Goal: Communication & Community: Share content

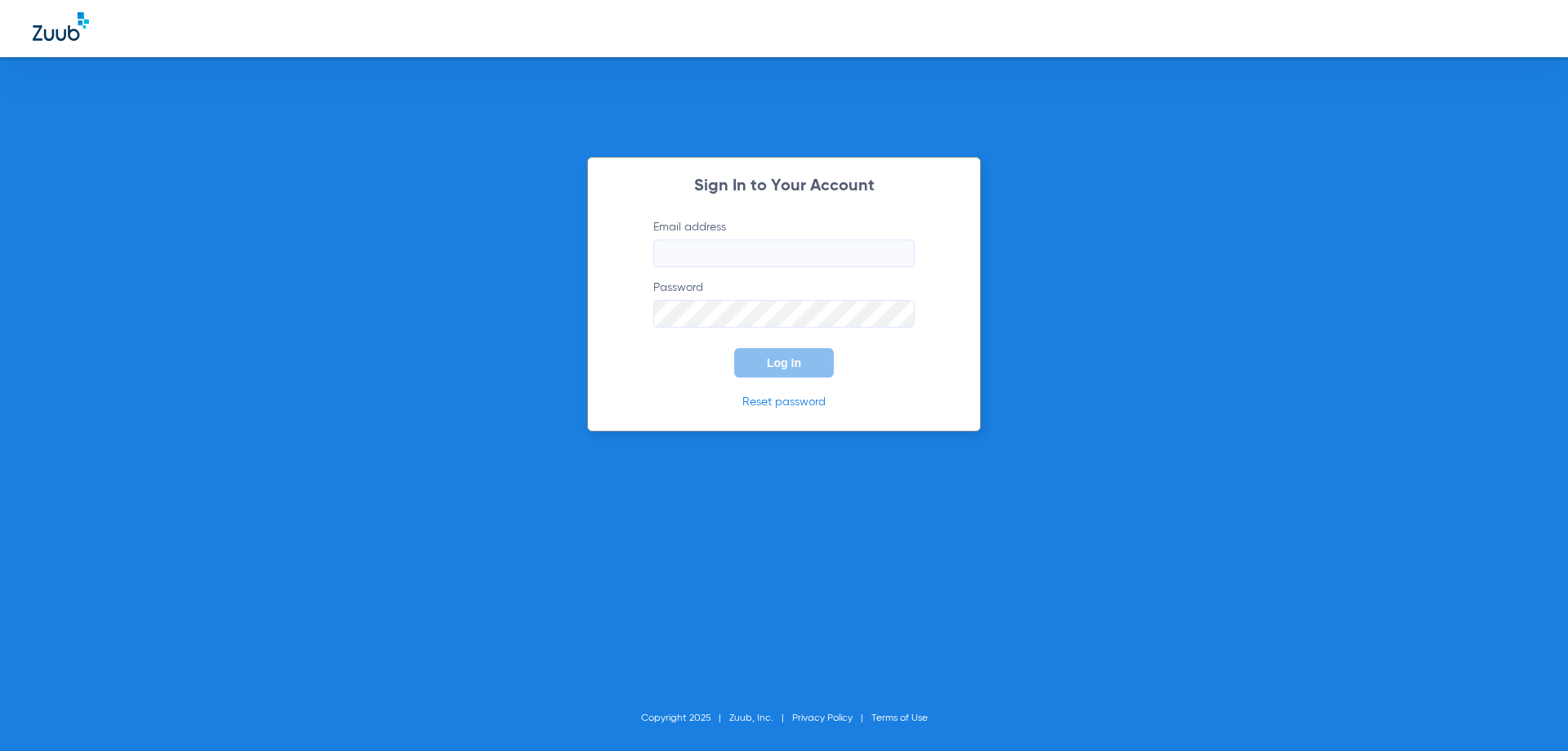
type input "[EMAIL_ADDRESS][DOMAIN_NAME]"
click at [780, 377] on div "Sign In to Your Account Email address [EMAIL_ADDRESS][DOMAIN_NAME] Password Log…" at bounding box center [784, 294] width 394 height 275
click at [786, 366] on span "Log In" at bounding box center [784, 363] width 34 height 13
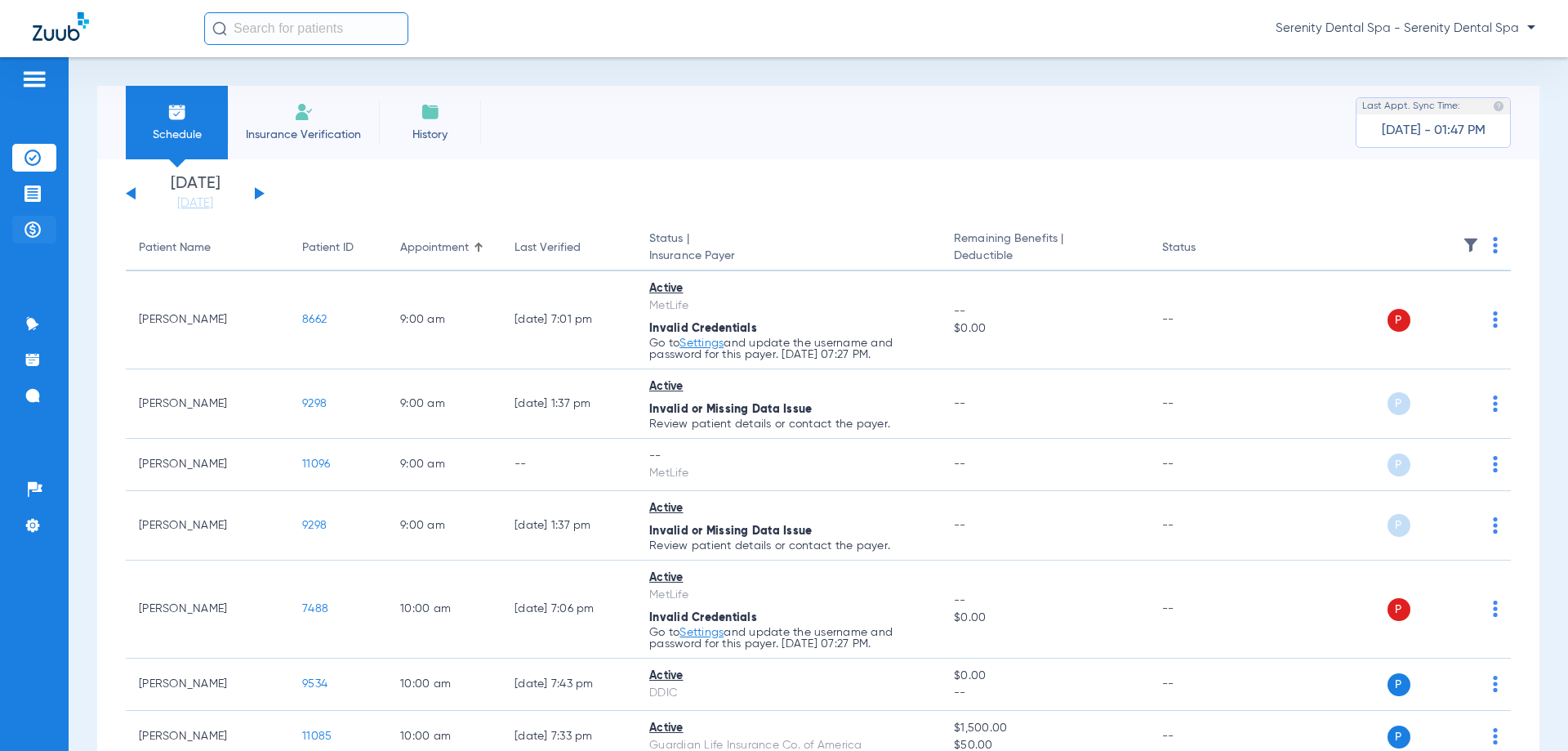
click at [34, 232] on img at bounding box center [33, 229] width 16 height 16
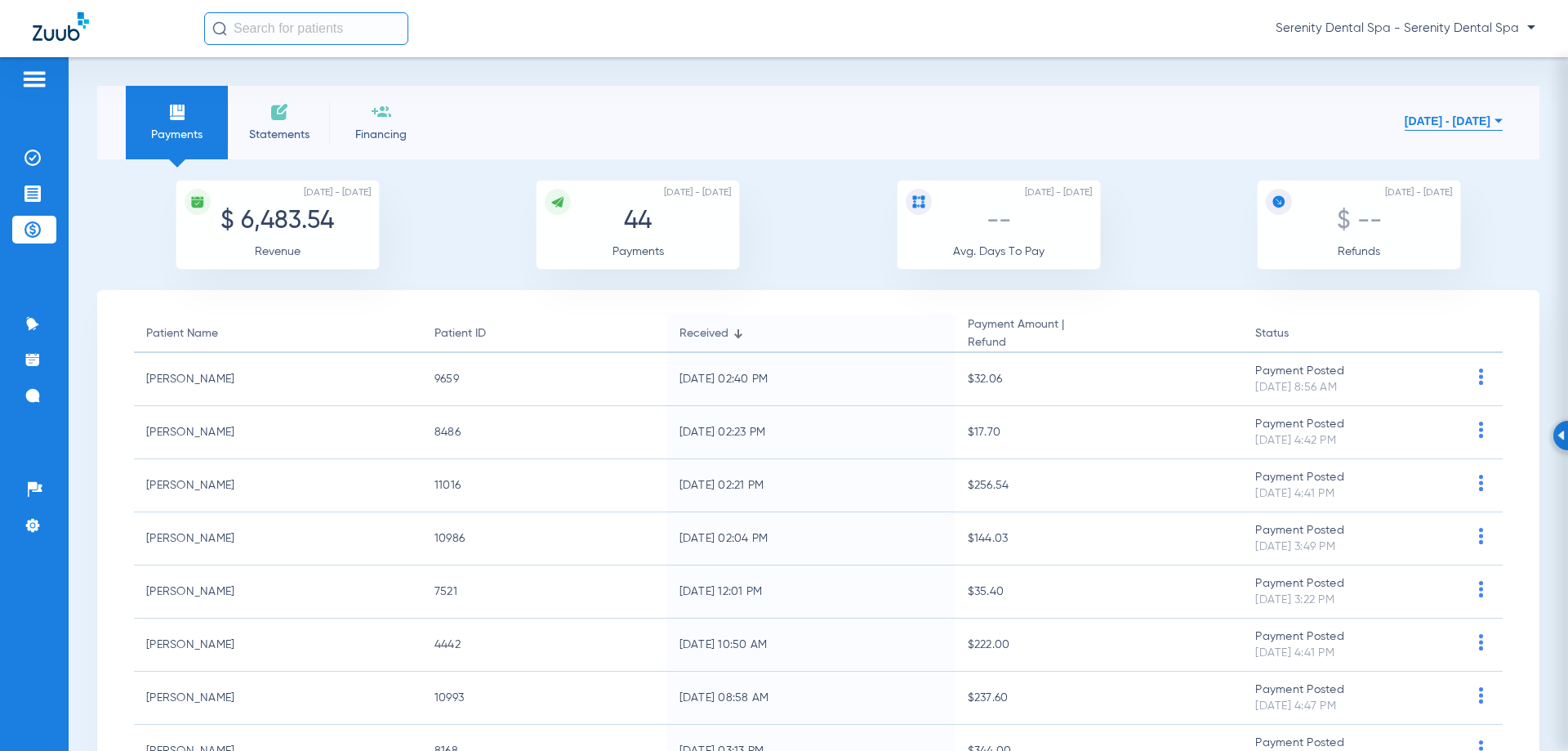
drag, startPoint x: 25, startPoint y: 198, endPoint x: 29, endPoint y: 234, distance: 36.2
click at [26, 198] on img at bounding box center [33, 193] width 16 height 16
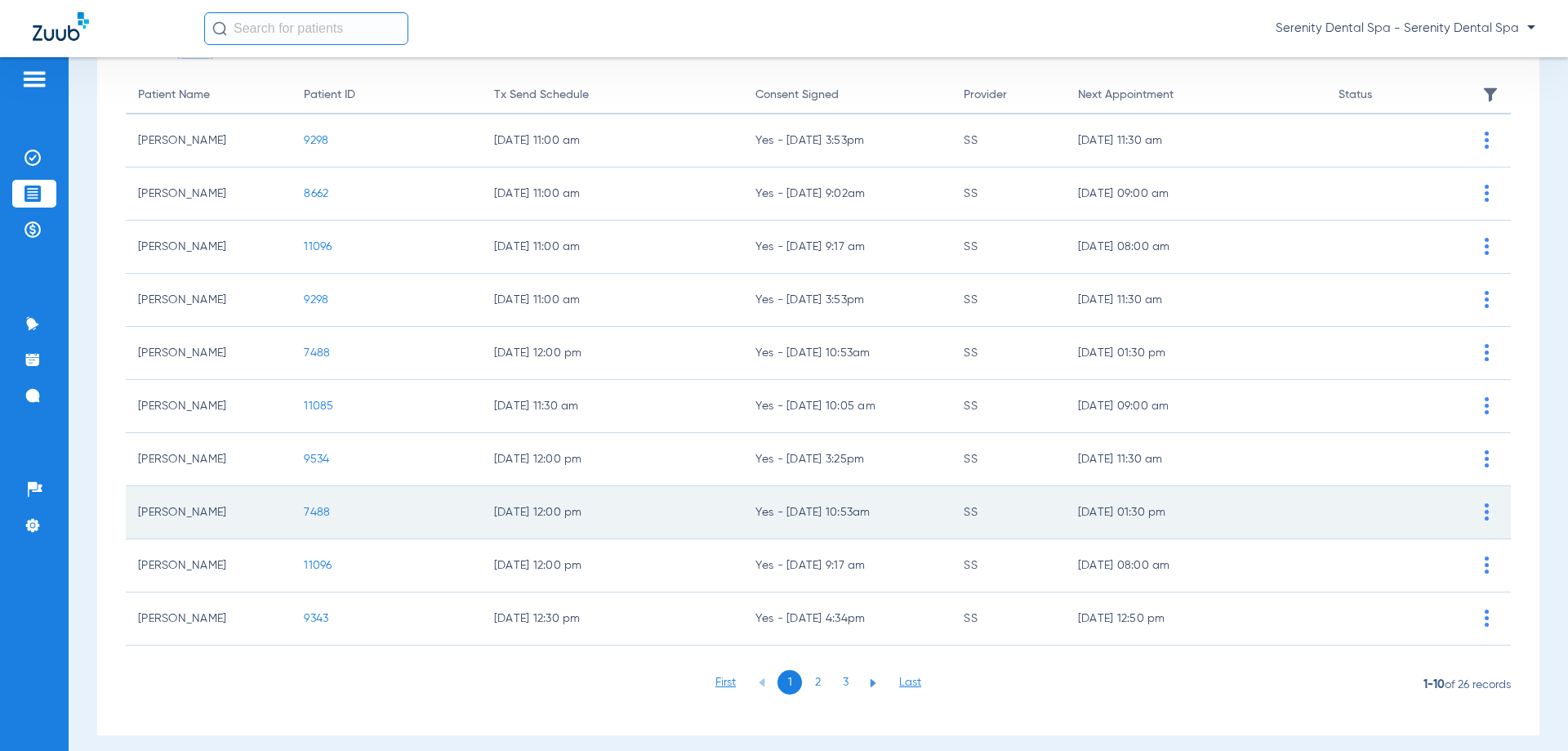
scroll to position [164, 0]
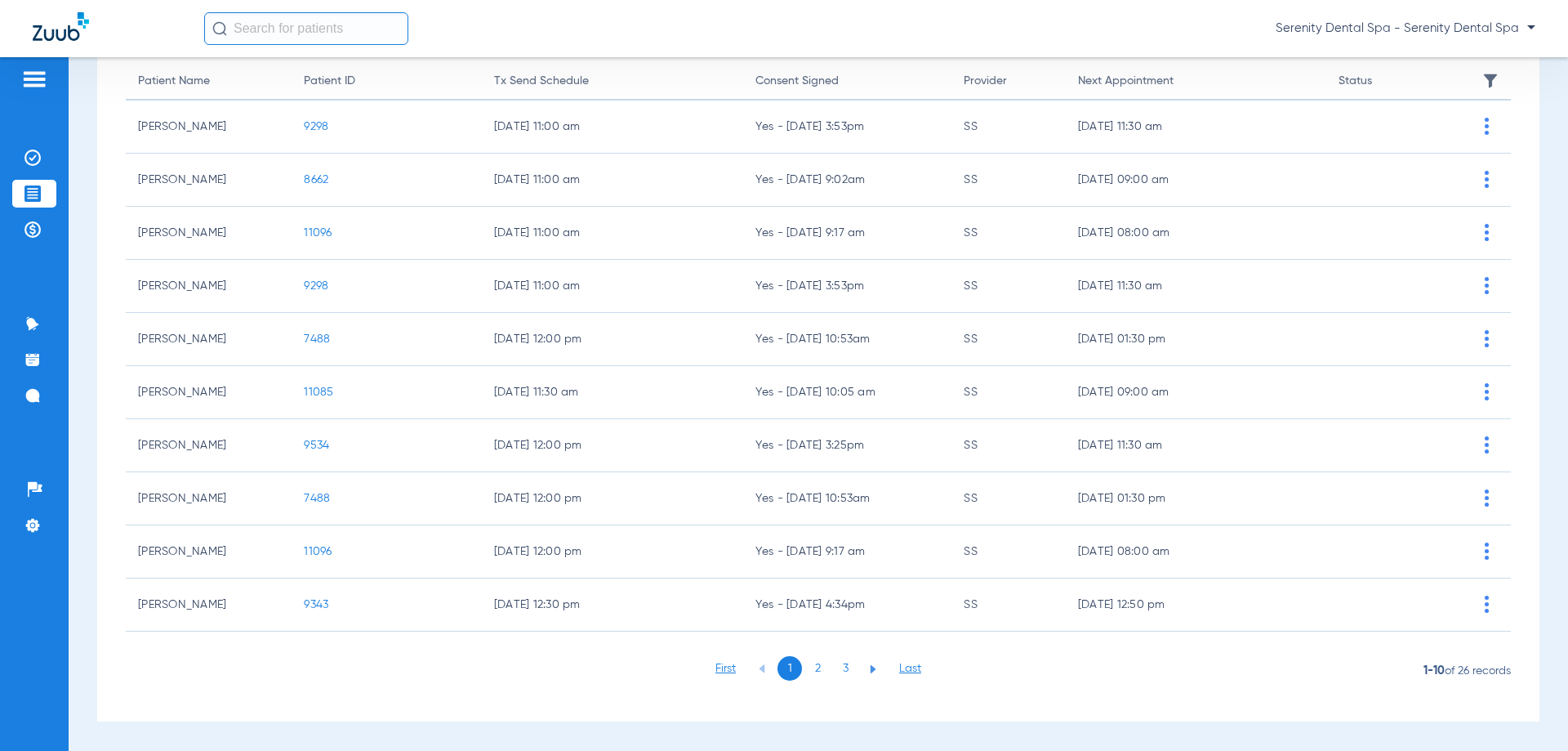
click at [833, 662] on li "3" at bounding box center [846, 669] width 25 height 25
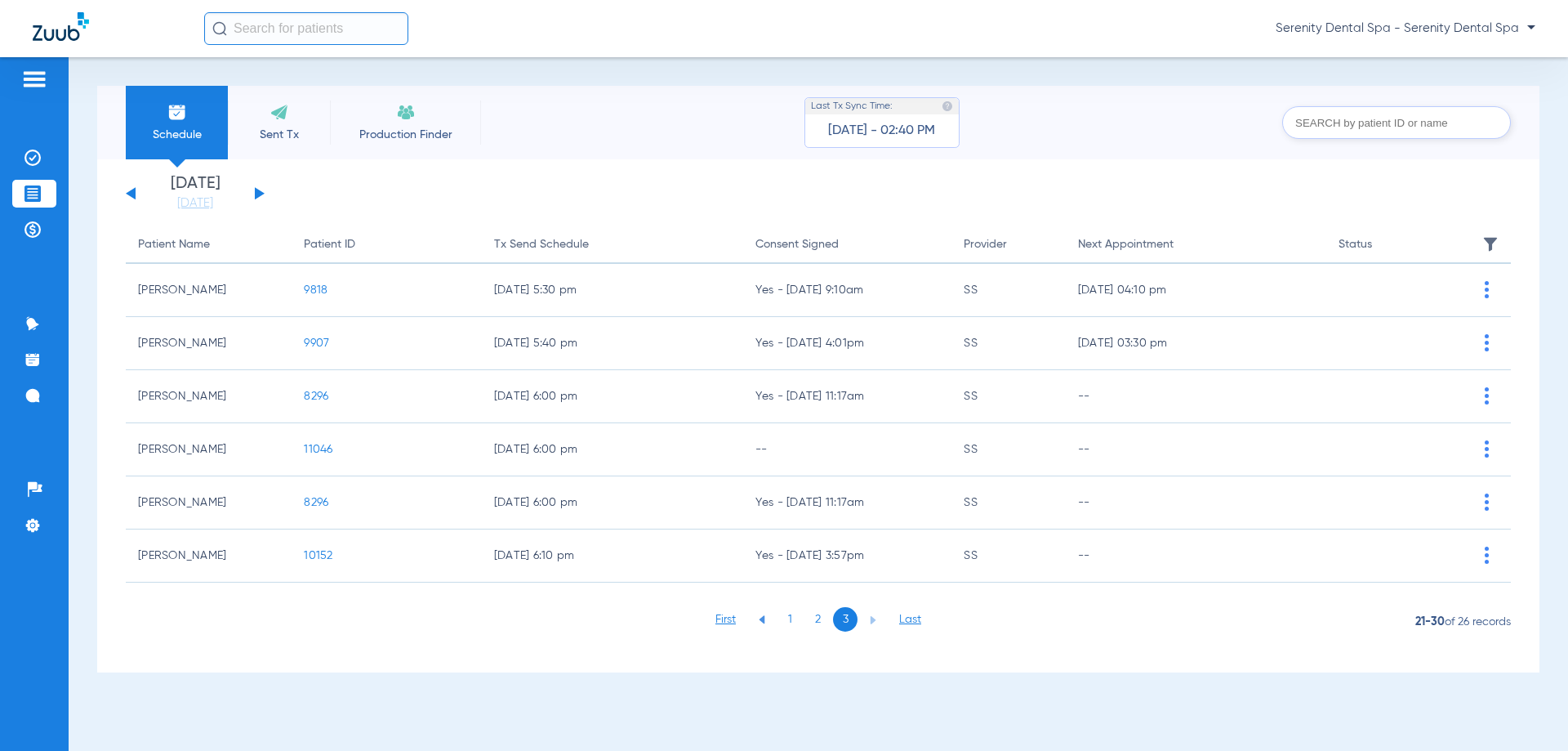
scroll to position [0, 0]
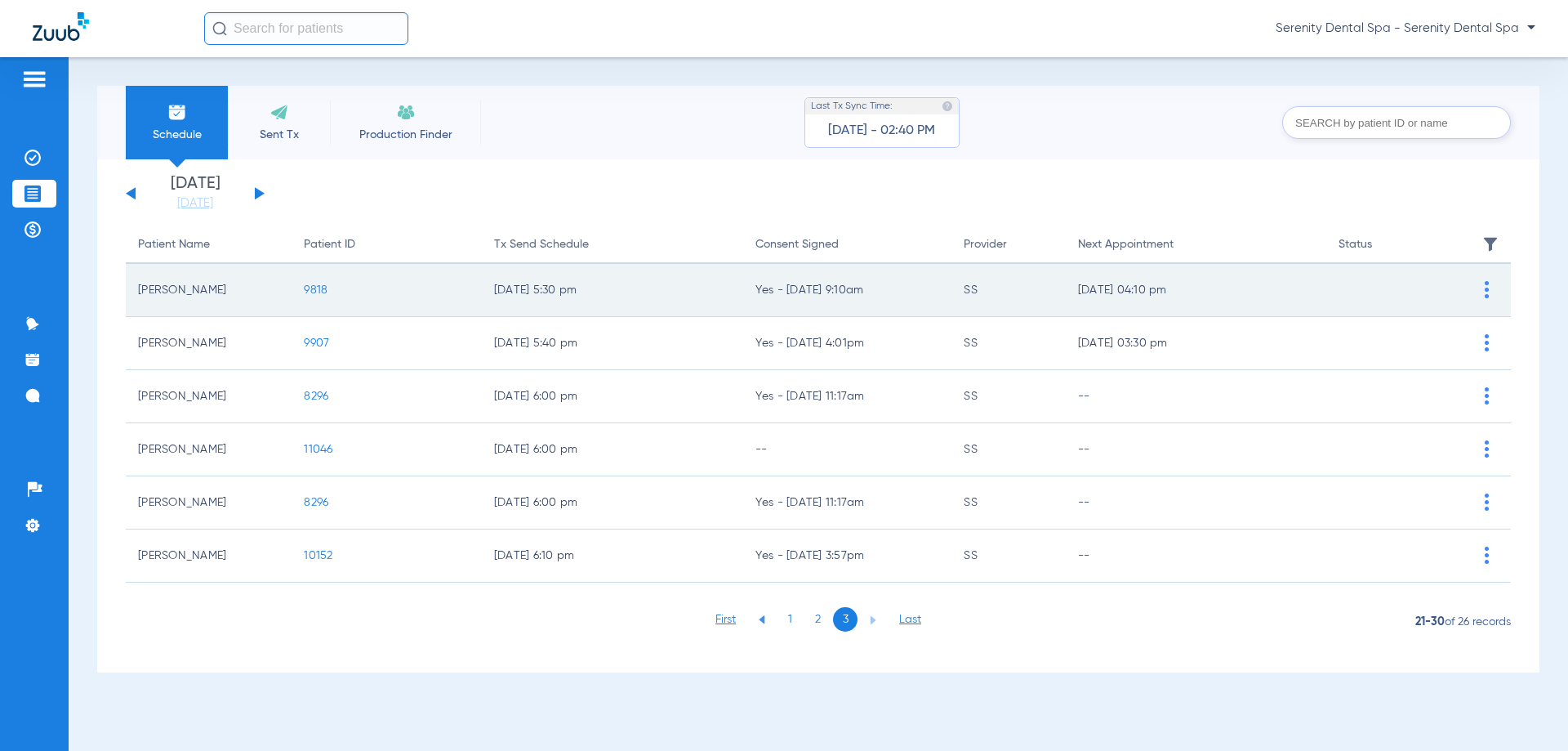
click at [310, 292] on span "9818" at bounding box center [316, 290] width 24 height 11
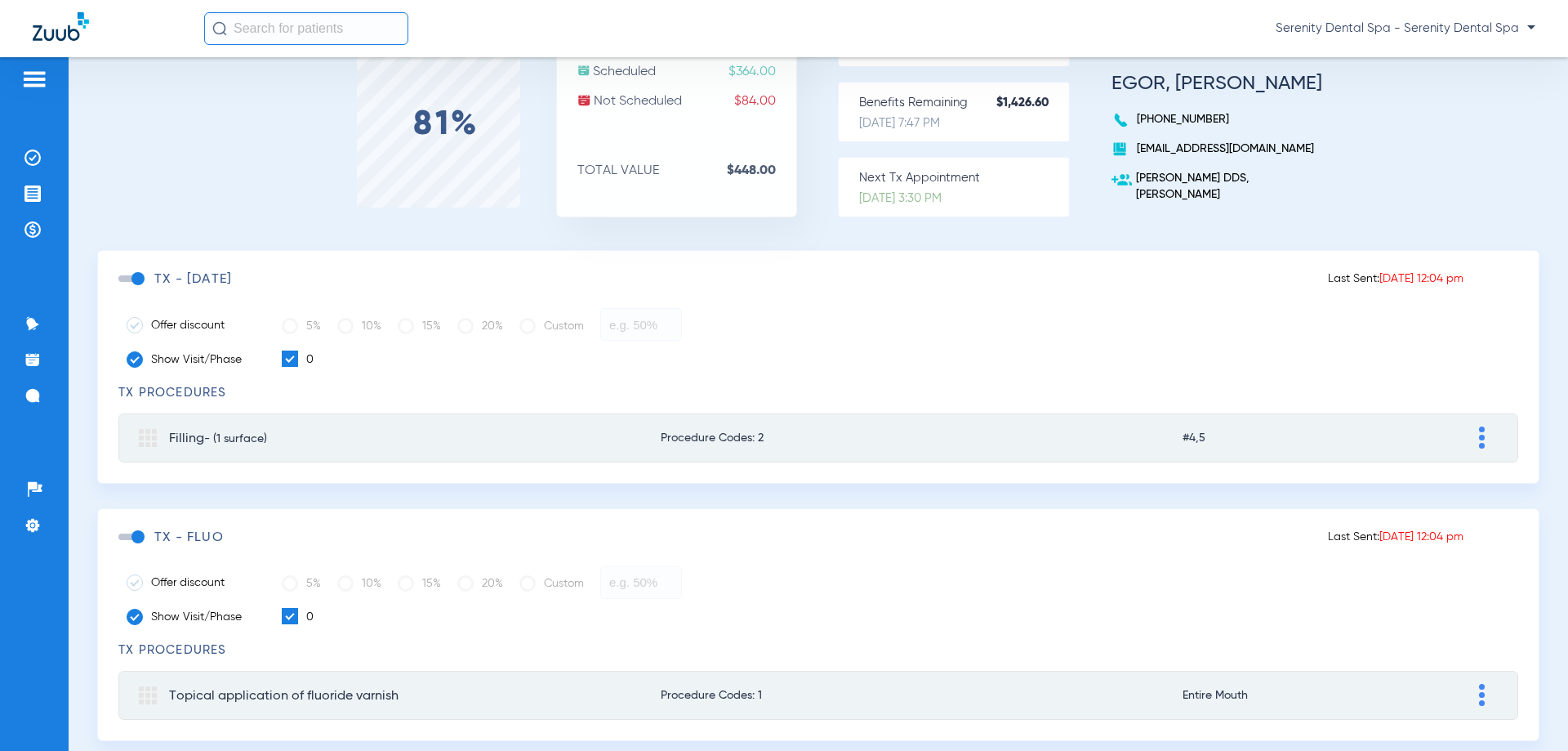
scroll to position [245, 0]
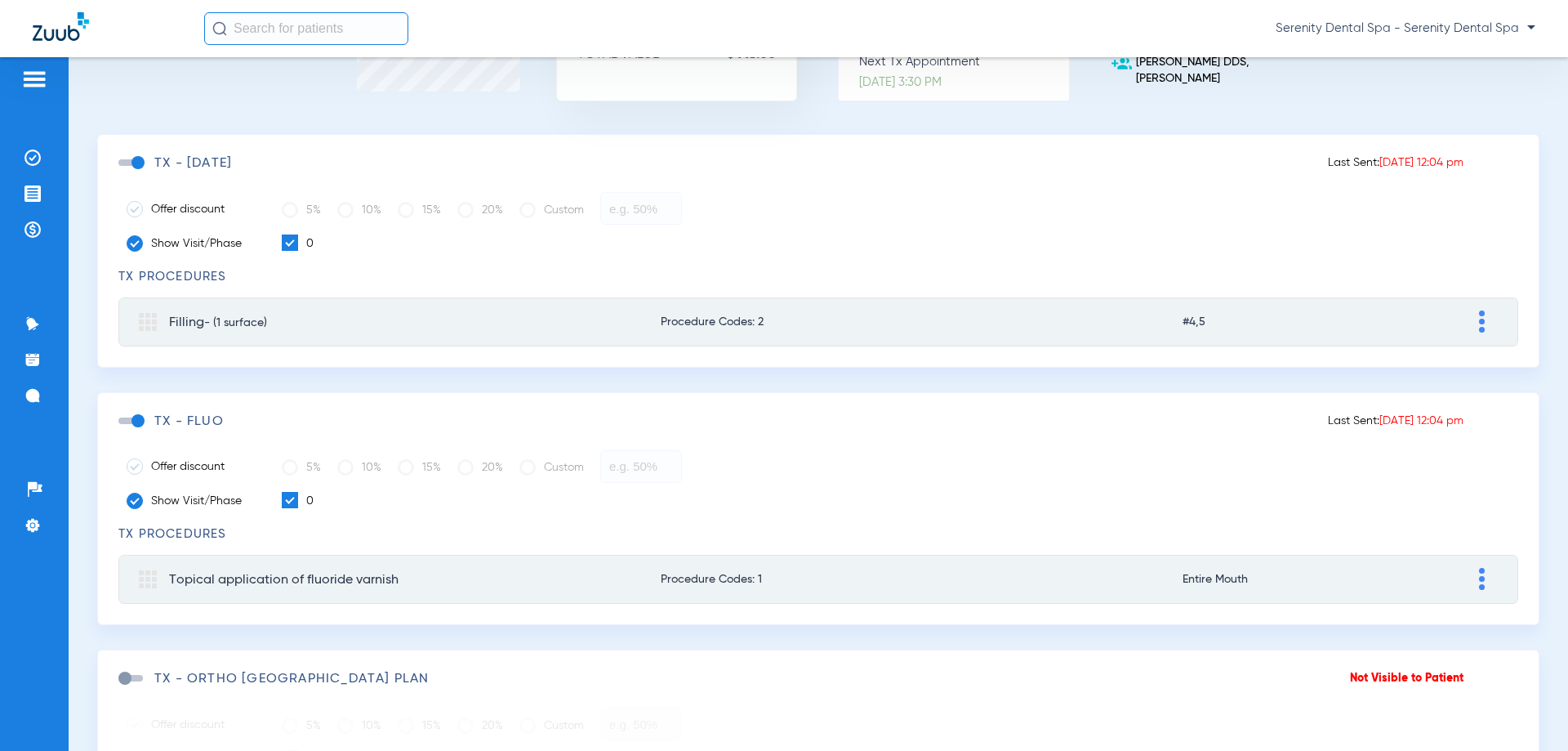
click at [138, 421] on span at bounding box center [131, 420] width 25 height 7
click at [121, 429] on input "checkbox" at bounding box center [121, 429] width 0 height 0
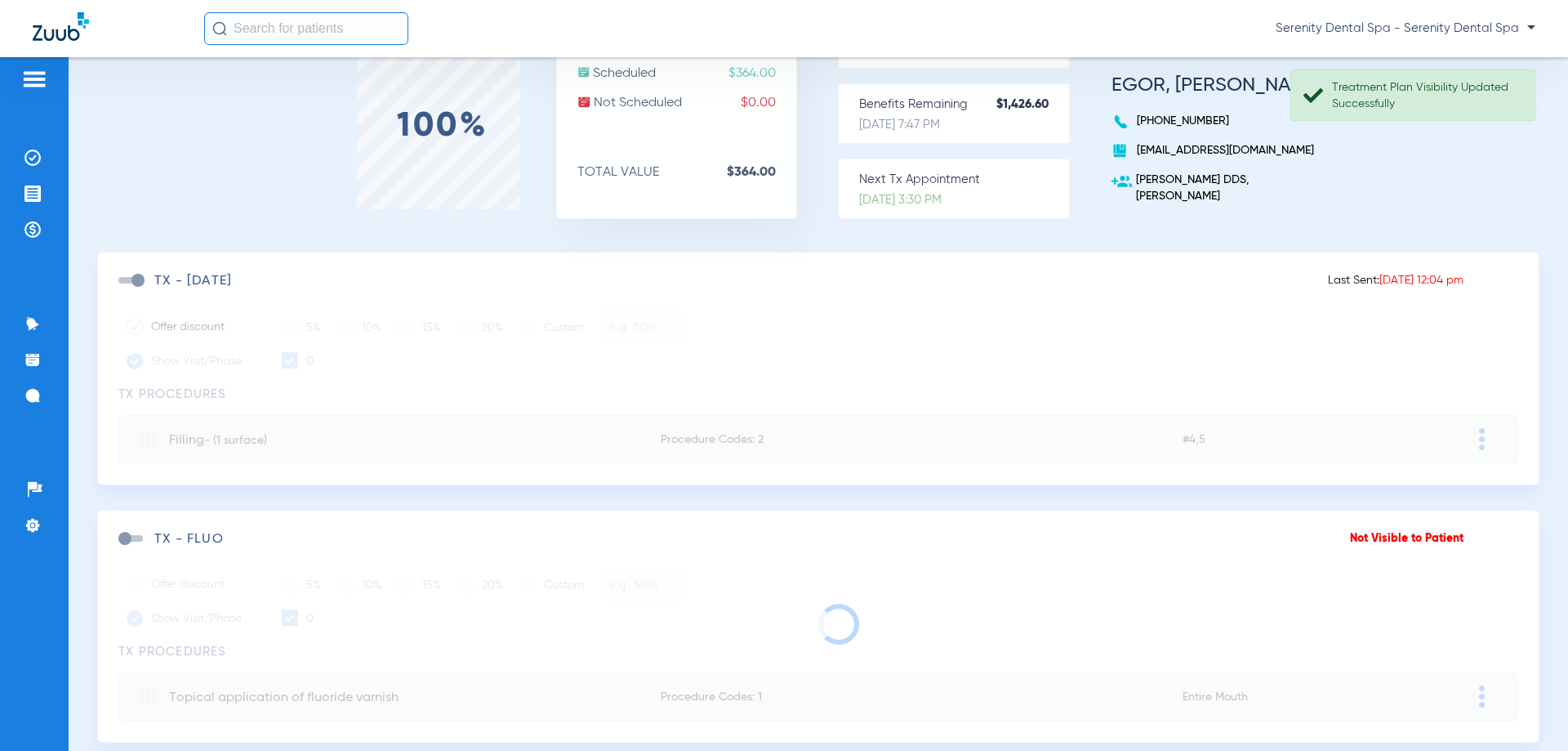
scroll to position [0, 0]
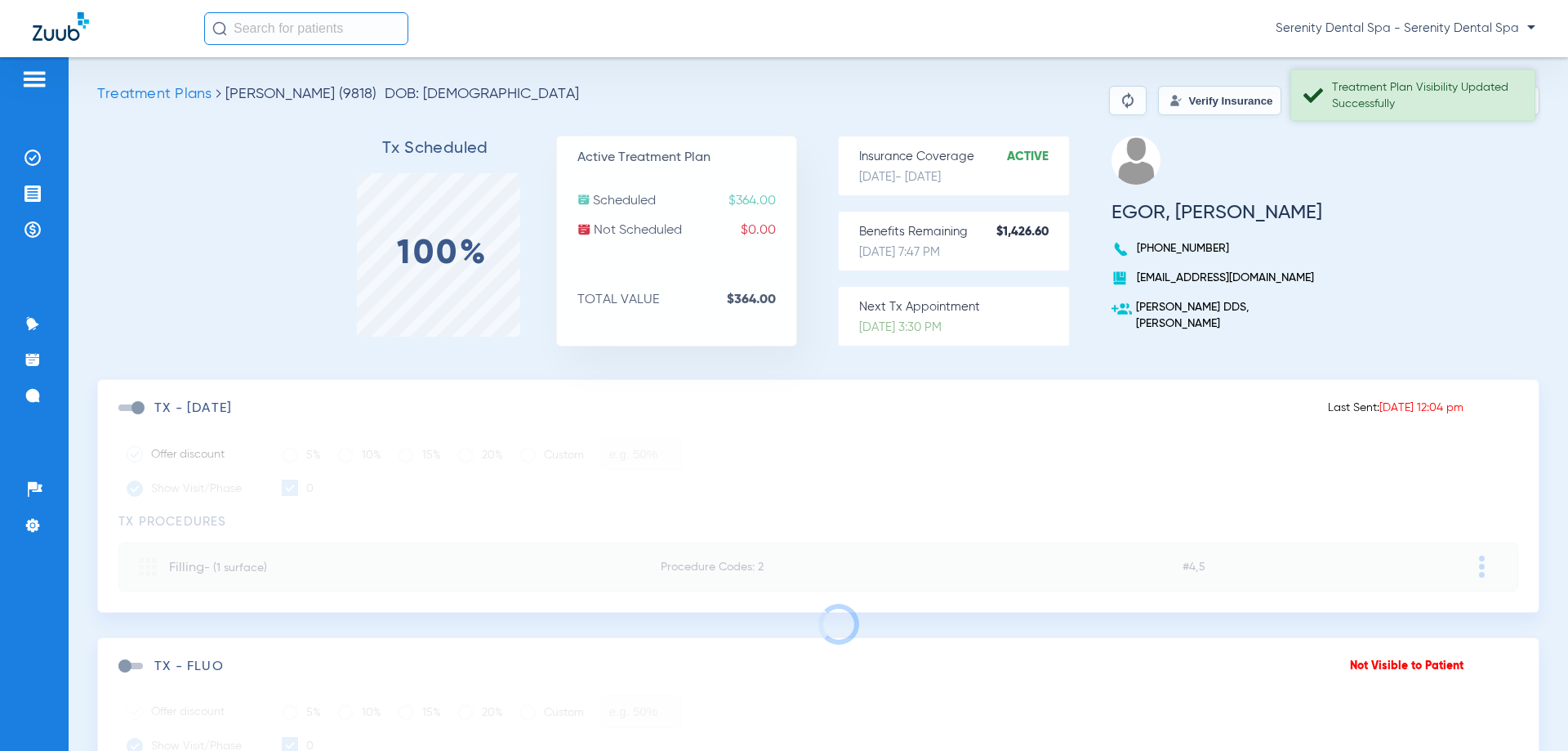
click at [1458, 99] on div "Treatment Plan Visibility Updated Successfully" at bounding box center [1425, 96] width 188 height 33
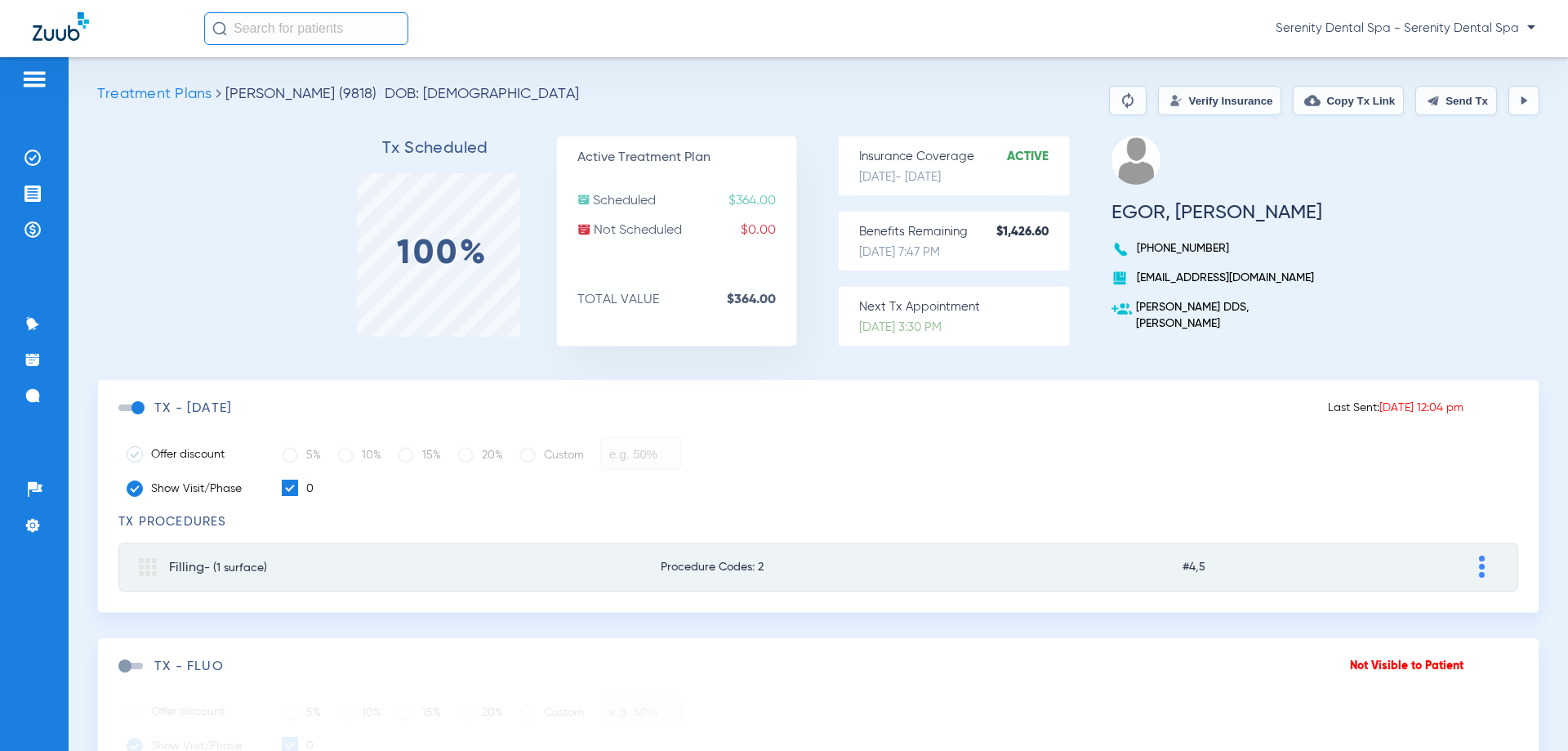
click at [1459, 104] on button "Send Tx" at bounding box center [1456, 100] width 81 height 30
click at [1369, 102] on button "Copy Tx Link" at bounding box center [1348, 100] width 111 height 30
click at [36, 401] on img at bounding box center [33, 395] width 16 height 16
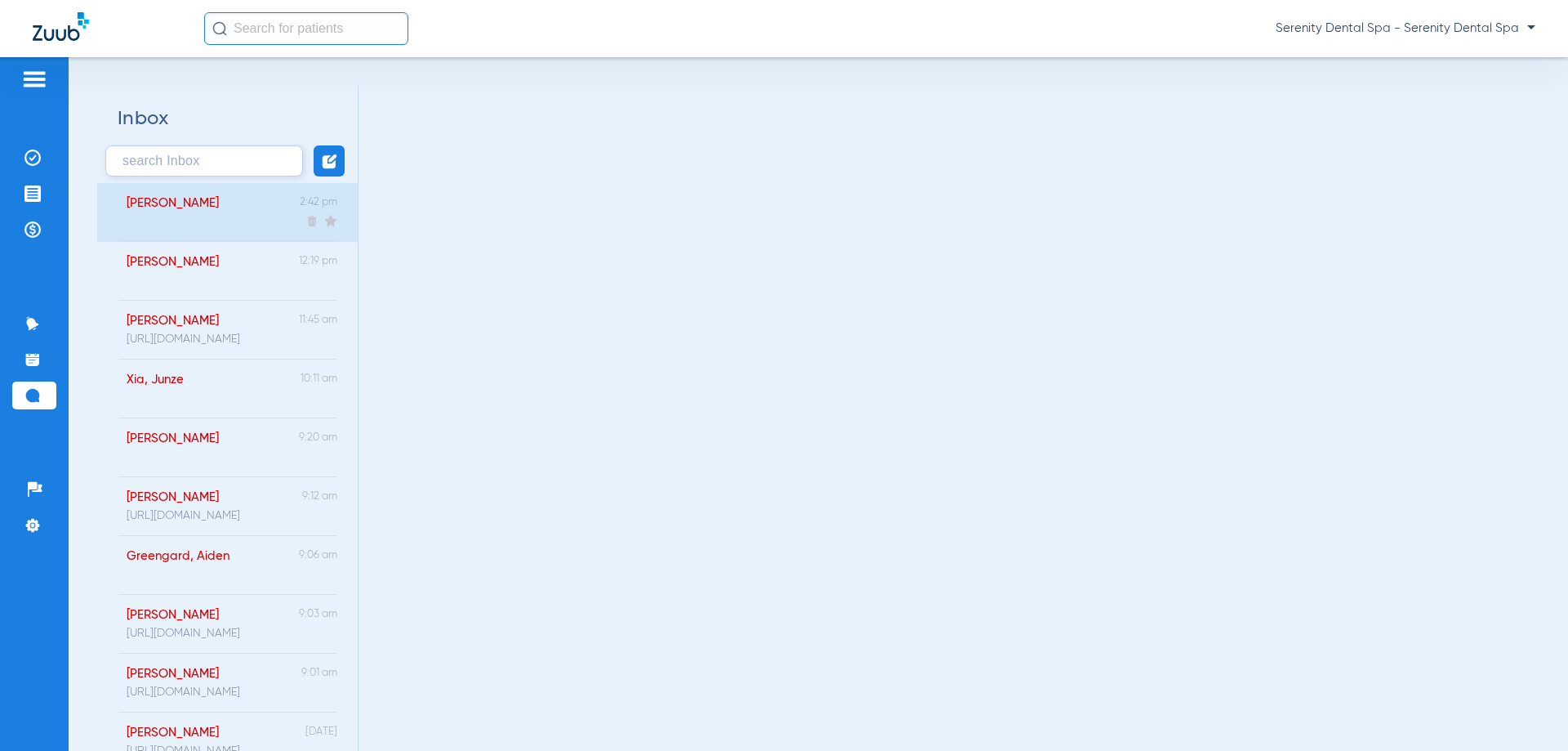
click at [215, 228] on div "[PERSON_NAME]" at bounding box center [164, 211] width 109 height 58
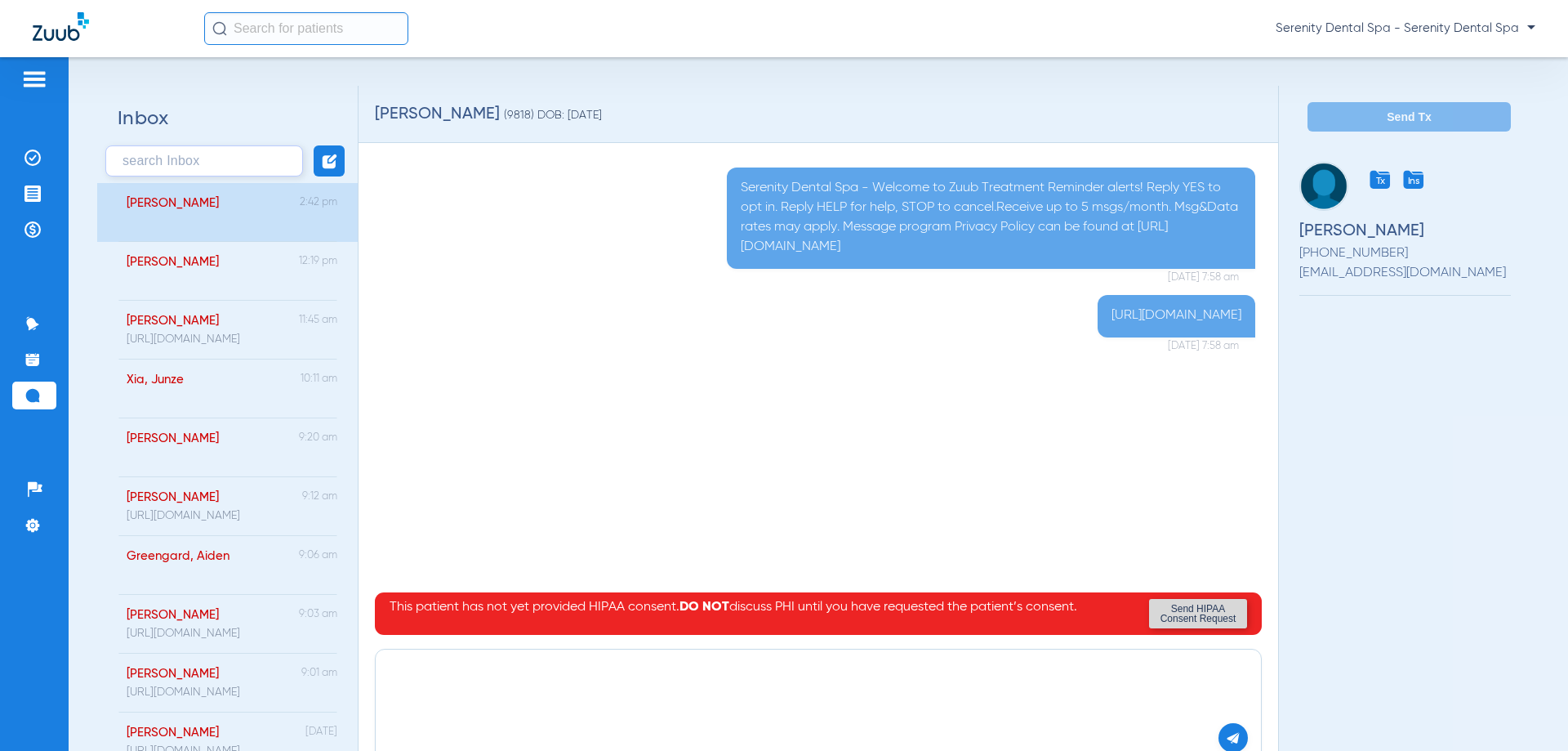
paste textarea "[URL][DOMAIN_NAME]"
type textarea "[URL][DOMAIN_NAME]"
click at [1226, 738] on img at bounding box center [1232, 737] width 14 height 14
